Goal: Use online tool/utility

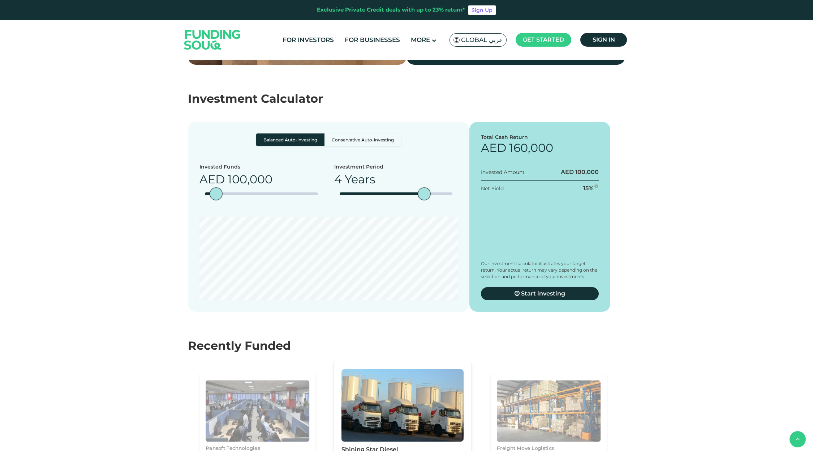
scroll to position [1238, 0]
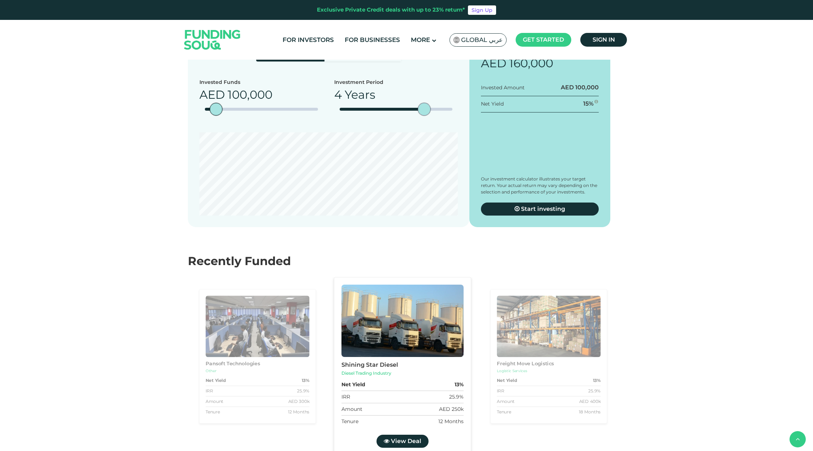
type tc-range-slider "5"
drag, startPoint x: 420, startPoint y: 171, endPoint x: 461, endPoint y: 168, distance: 41.0
click at [461, 115] on div "date slider" at bounding box center [459, 109] width 13 height 13
click at [377, 61] on label "Conservative Auto-investing" at bounding box center [363, 55] width 77 height 13
click at [261, 54] on input "Conservative Auto-investing" at bounding box center [258, 51] width 5 height 5
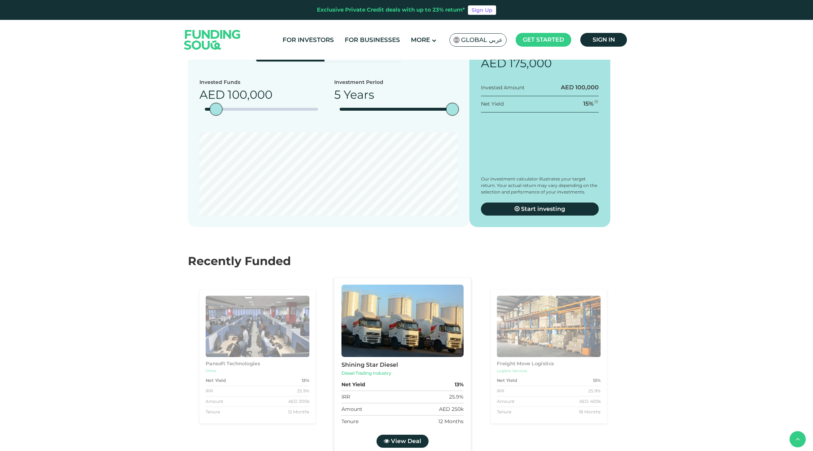
radio input "true"
click at [322, 61] on label "Balanced Auto-investing" at bounding box center [290, 55] width 68 height 13
click at [261, 54] on input "Balanced Auto-investing" at bounding box center [258, 51] width 5 height 5
radio input "true"
click at [347, 61] on label "Conservative Auto-investing" at bounding box center [363, 55] width 77 height 13
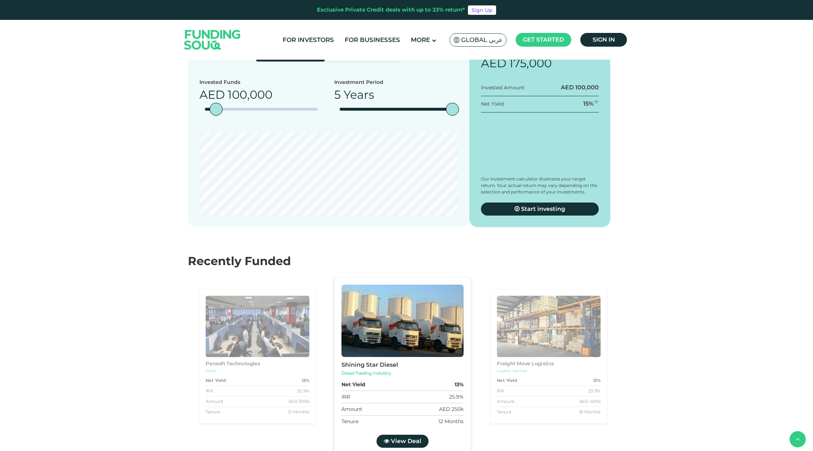
click at [261, 54] on input "Conservative Auto-investing" at bounding box center [258, 51] width 5 height 5
radio input "true"
click at [304, 61] on label "Balanced Auto-investing" at bounding box center [290, 55] width 68 height 13
click at [261, 54] on input "Balanced Auto-investing" at bounding box center [258, 51] width 5 height 5
radio input "true"
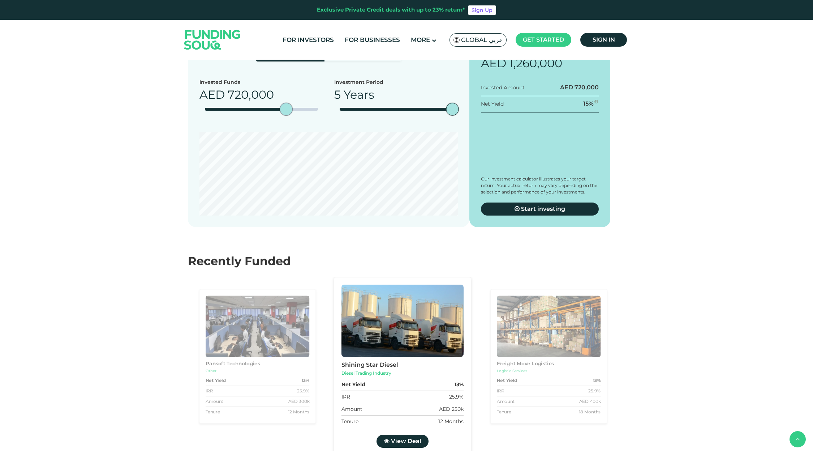
type tc-range-slider "1000000"
drag, startPoint x: 256, startPoint y: 170, endPoint x: 337, endPoint y: 169, distance: 81.0
click at [337, 121] on div "Invested Funds AED 1,000,000 Investment Period 5 Years" at bounding box center [329, 99] width 258 height 43
click at [676, 252] on section "Investment Calculator Balanced Auto-investing Conservative Auto-investing Inves…" at bounding box center [406, 116] width 813 height 272
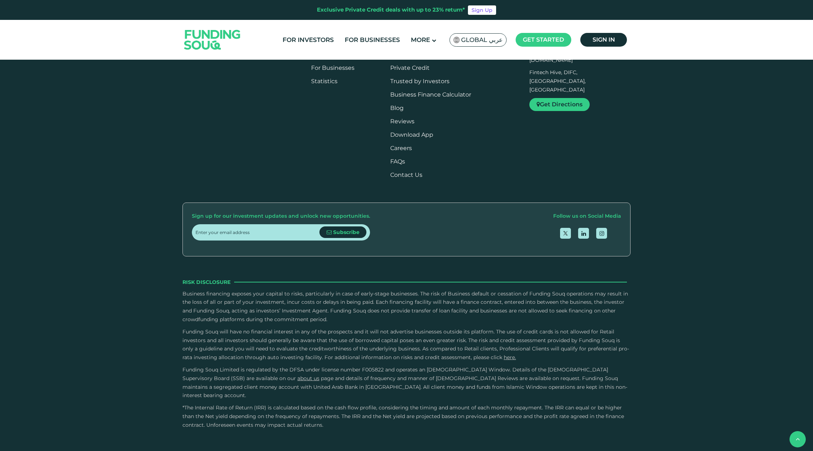
scroll to position [1950, 0]
